Goal: Use online tool/utility: Utilize a website feature to perform a specific function

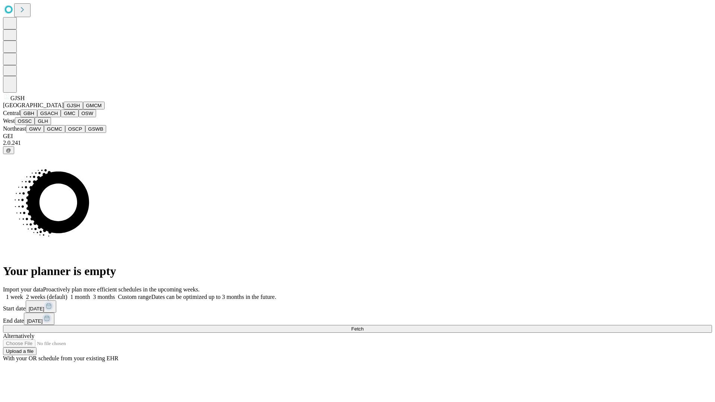
click at [64, 109] on button "GJSH" at bounding box center [73, 106] width 19 height 8
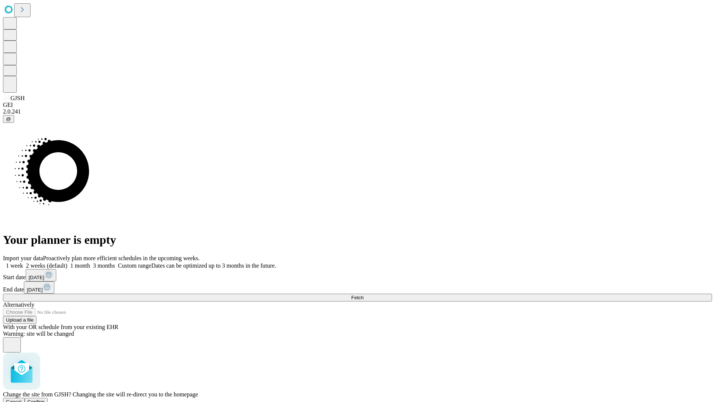
click at [45, 399] on span "Confirm" at bounding box center [36, 402] width 17 height 6
click at [90, 262] on label "1 month" at bounding box center [78, 265] width 23 height 6
click at [363, 295] on span "Fetch" at bounding box center [357, 298] width 12 height 6
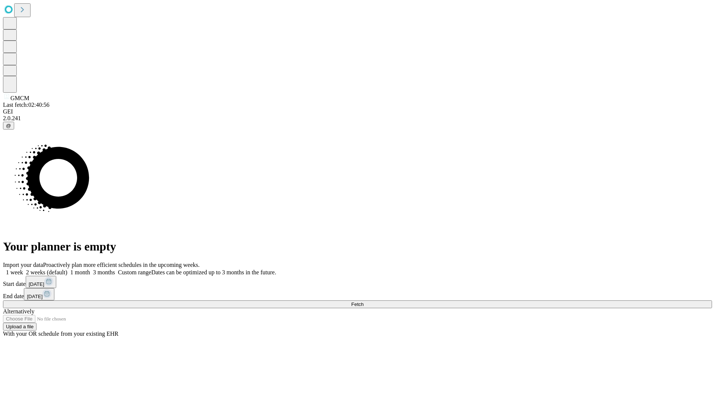
click at [90, 269] on label "1 month" at bounding box center [78, 272] width 23 height 6
click at [363, 302] on span "Fetch" at bounding box center [357, 305] width 12 height 6
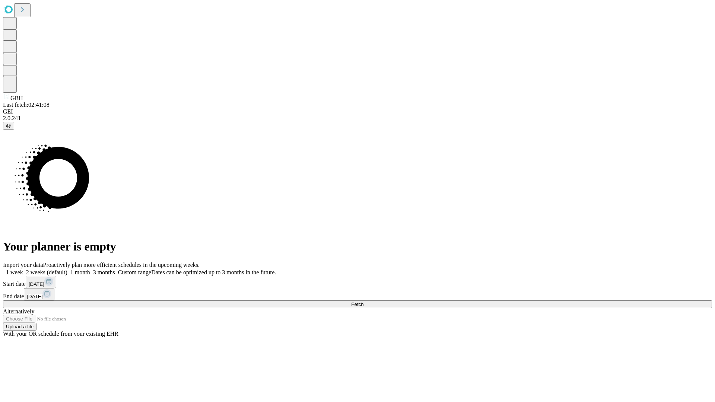
click at [90, 269] on label "1 month" at bounding box center [78, 272] width 23 height 6
click at [363, 302] on span "Fetch" at bounding box center [357, 305] width 12 height 6
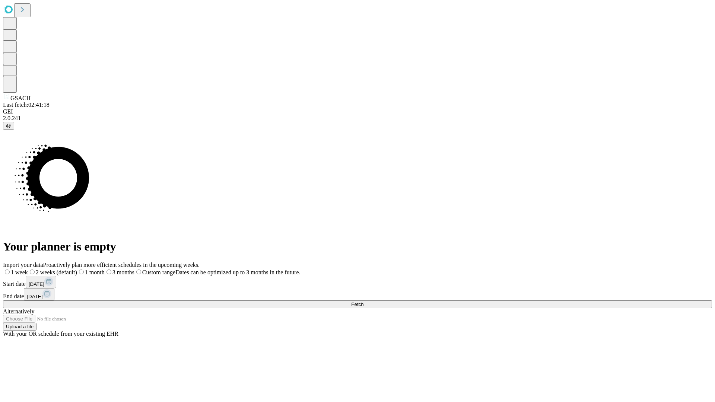
click at [105, 269] on label "1 month" at bounding box center [91, 272] width 28 height 6
click at [363, 302] on span "Fetch" at bounding box center [357, 305] width 12 height 6
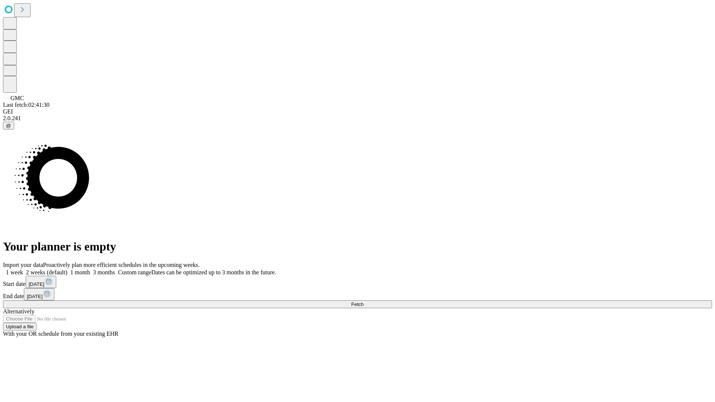
click at [90, 269] on label "1 month" at bounding box center [78, 272] width 23 height 6
click at [363, 302] on span "Fetch" at bounding box center [357, 305] width 12 height 6
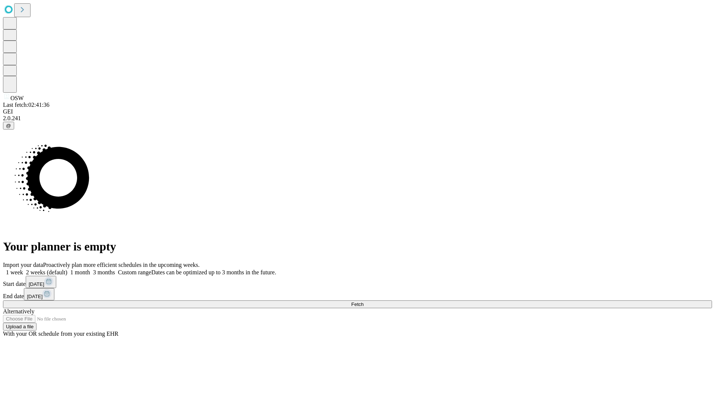
click at [90, 269] on label "1 month" at bounding box center [78, 272] width 23 height 6
click at [363, 302] on span "Fetch" at bounding box center [357, 305] width 12 height 6
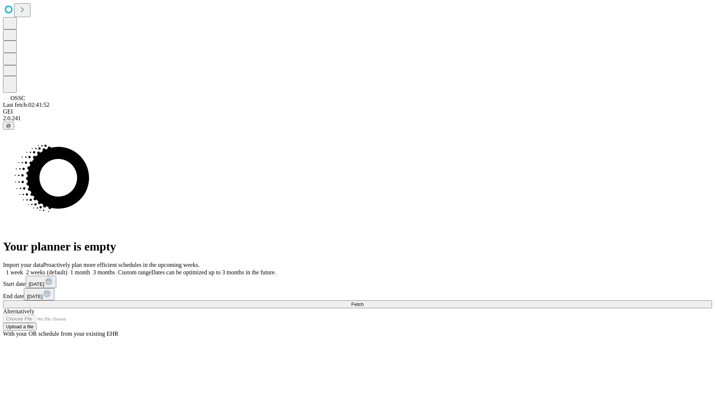
click at [90, 269] on label "1 month" at bounding box center [78, 272] width 23 height 6
click at [363, 302] on span "Fetch" at bounding box center [357, 305] width 12 height 6
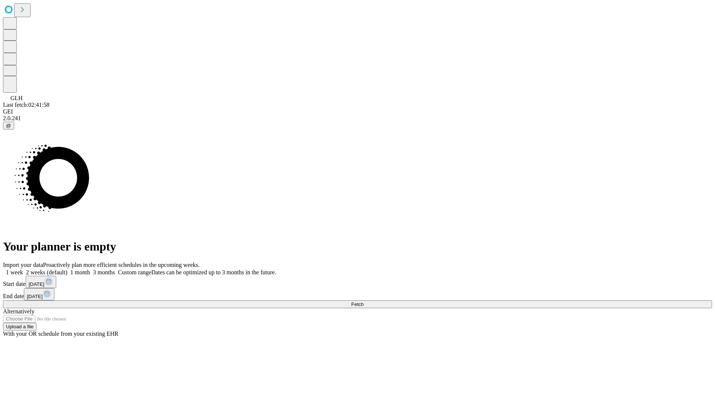
click at [90, 269] on label "1 month" at bounding box center [78, 272] width 23 height 6
click at [363, 302] on span "Fetch" at bounding box center [357, 305] width 12 height 6
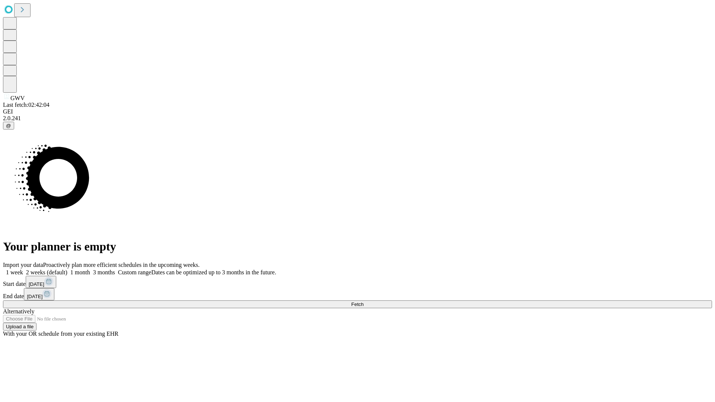
click at [363, 302] on span "Fetch" at bounding box center [357, 305] width 12 height 6
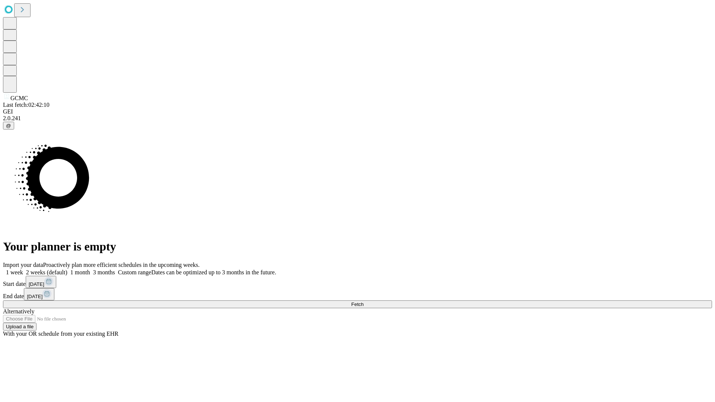
click at [90, 269] on label "1 month" at bounding box center [78, 272] width 23 height 6
click at [363, 302] on span "Fetch" at bounding box center [357, 305] width 12 height 6
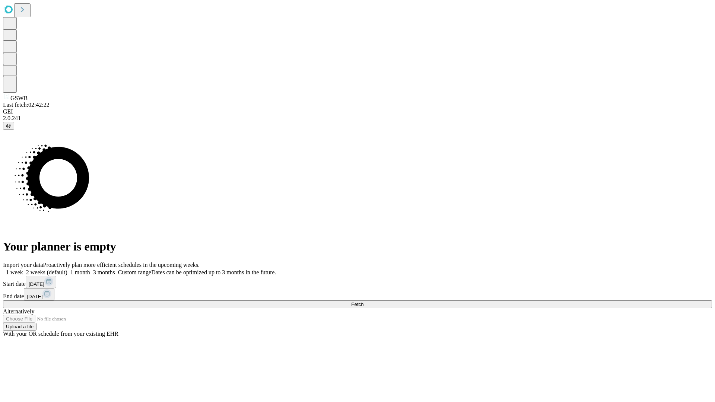
click at [363, 302] on span "Fetch" at bounding box center [357, 305] width 12 height 6
